Goal: Task Accomplishment & Management: Use online tool/utility

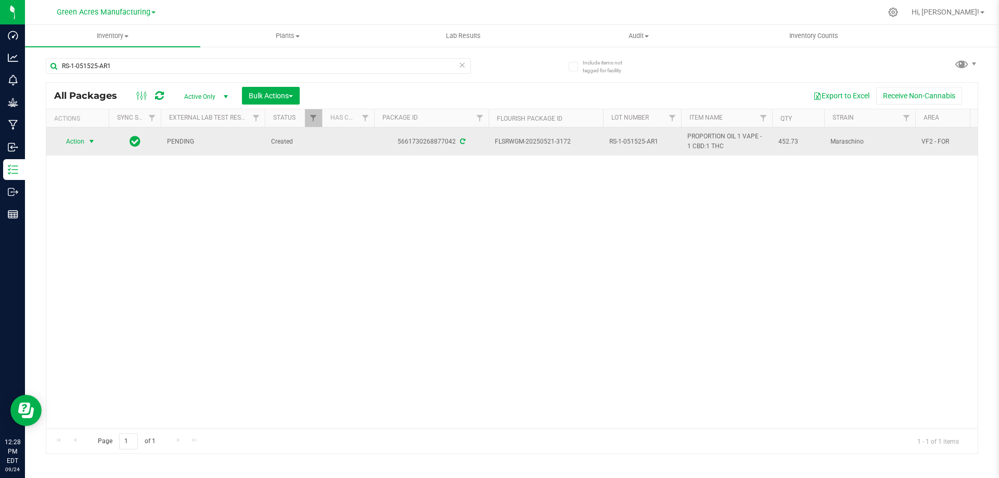
click at [81, 137] on span "Action" at bounding box center [71, 141] width 28 height 15
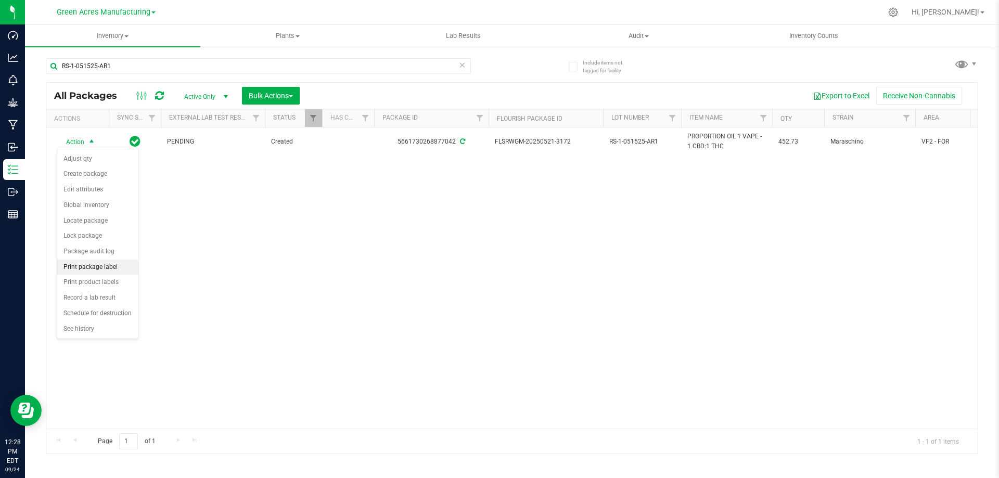
click at [91, 267] on li "Print package label" at bounding box center [97, 268] width 81 height 16
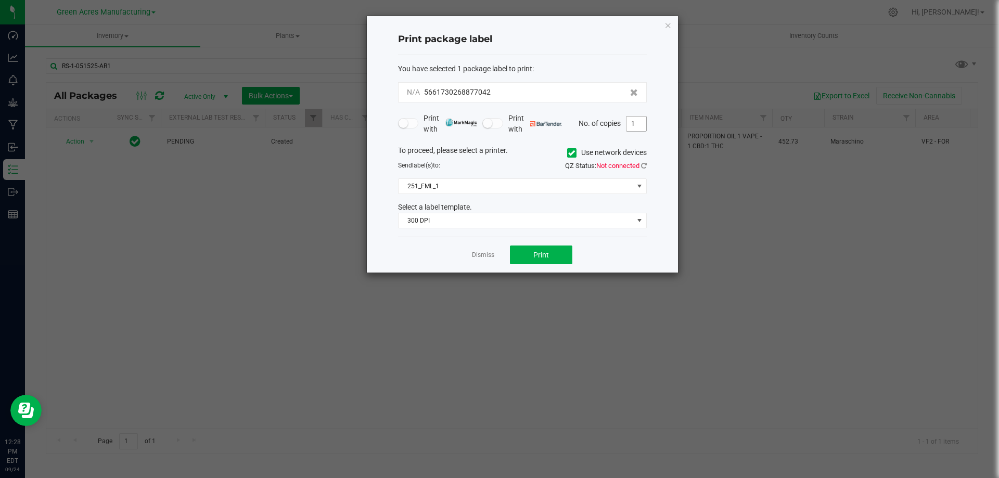
click at [637, 124] on input "1" at bounding box center [636, 124] width 20 height 15
type input "2"
click at [533, 257] on span "Print" at bounding box center [541, 255] width 16 height 8
click at [484, 256] on link "Dismiss" at bounding box center [483, 255] width 22 height 9
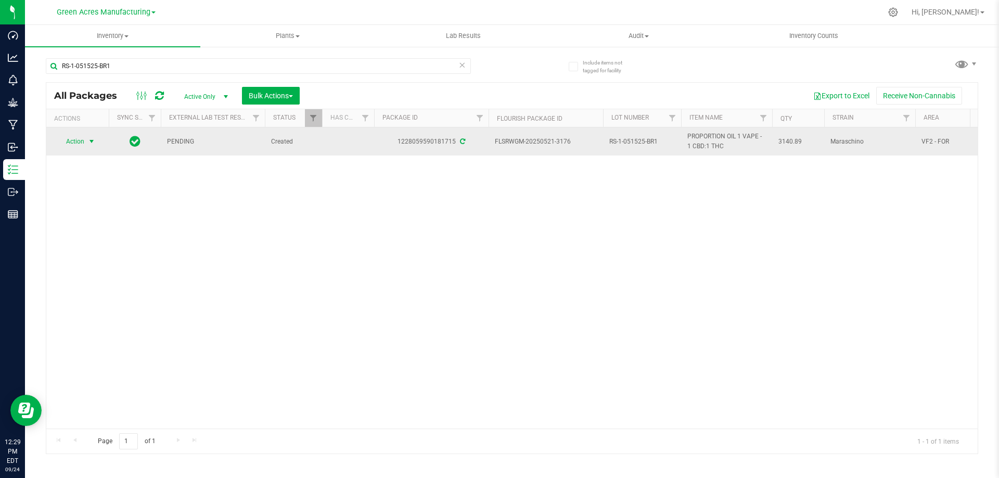
click at [87, 141] on span "select" at bounding box center [91, 141] width 8 height 8
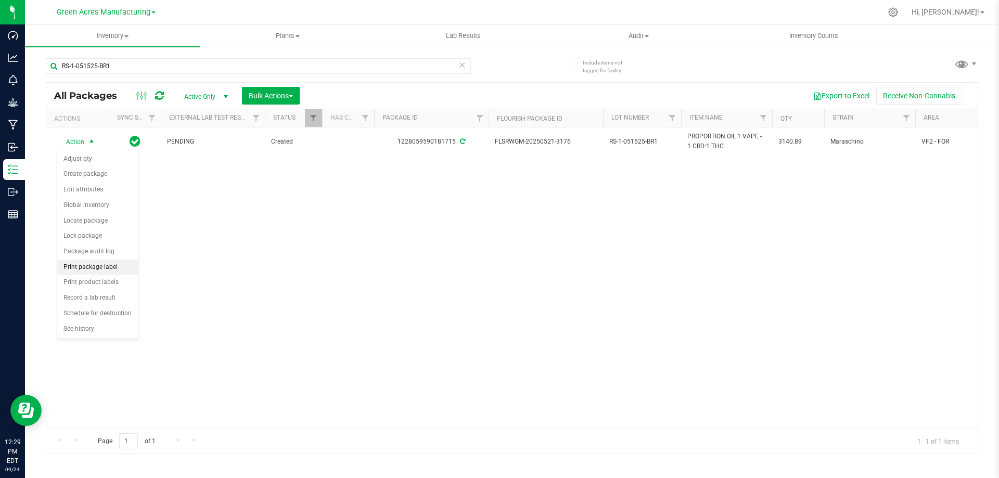
click at [97, 267] on li "Print package label" at bounding box center [97, 268] width 81 height 16
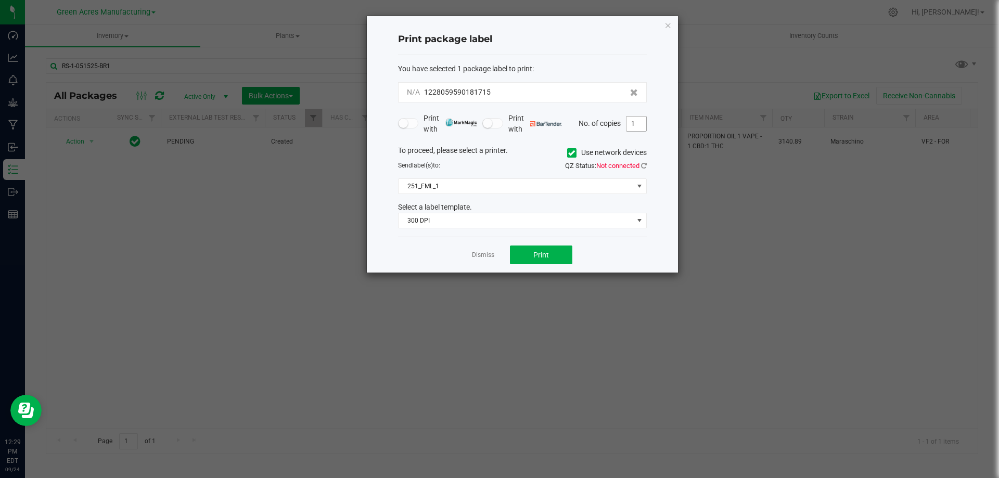
click at [633, 126] on input "1" at bounding box center [636, 124] width 20 height 15
type input "2"
click at [536, 259] on span "Print" at bounding box center [541, 255] width 16 height 8
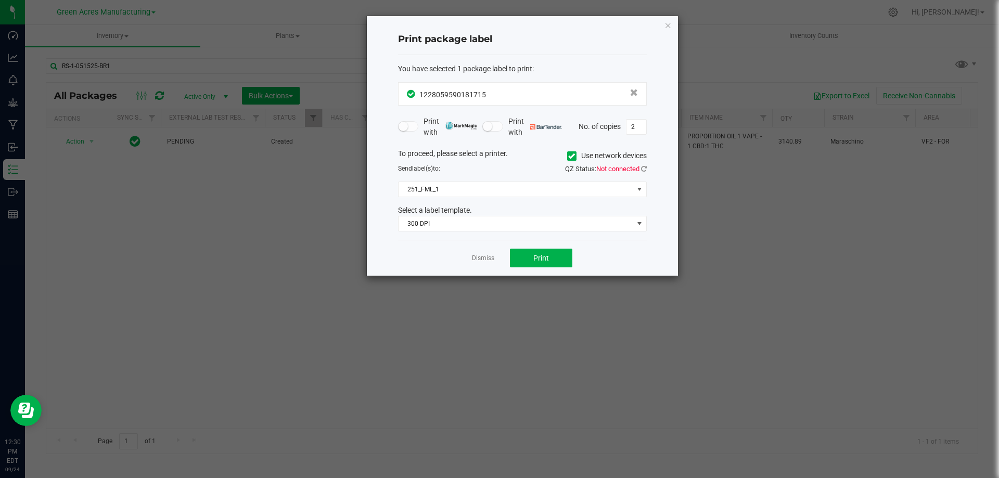
click at [483, 257] on link "Dismiss" at bounding box center [483, 258] width 22 height 9
